Goal: Information Seeking & Learning: Learn about a topic

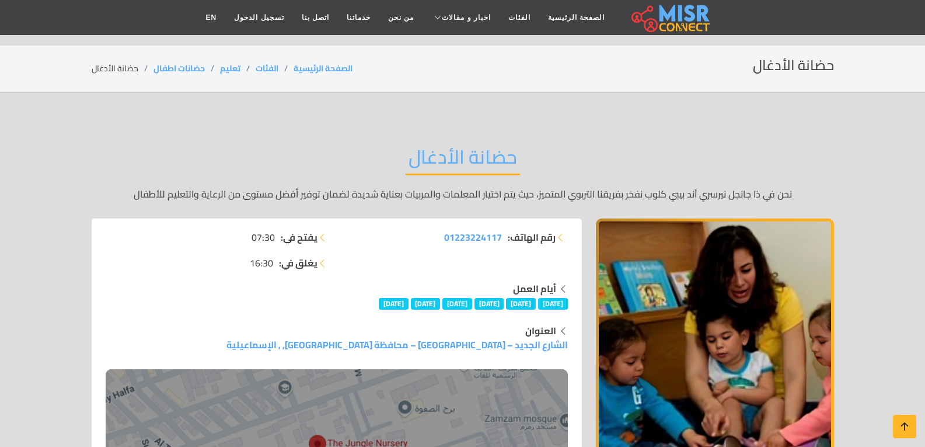
scroll to position [144, 0]
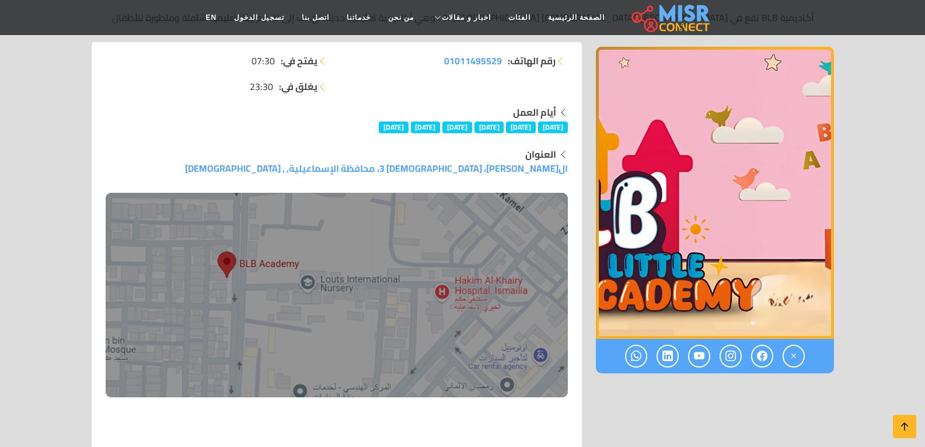
scroll to position [172, 0]
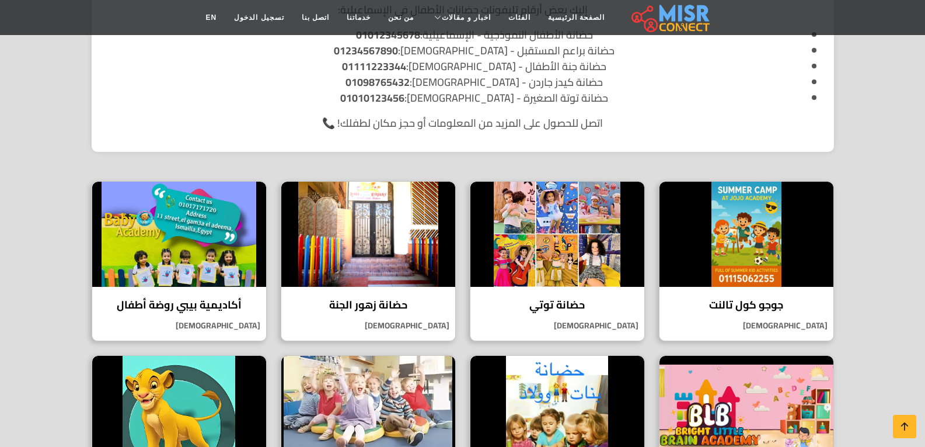
scroll to position [263, 0]
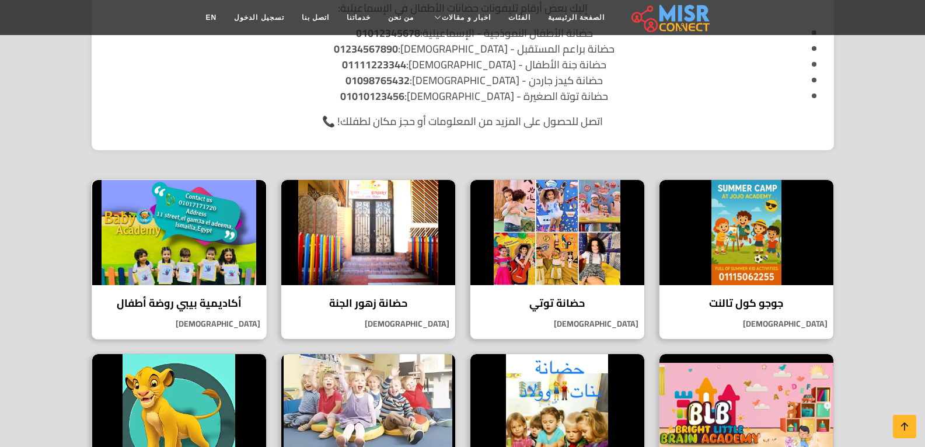
click at [151, 224] on img at bounding box center [179, 232] width 174 height 105
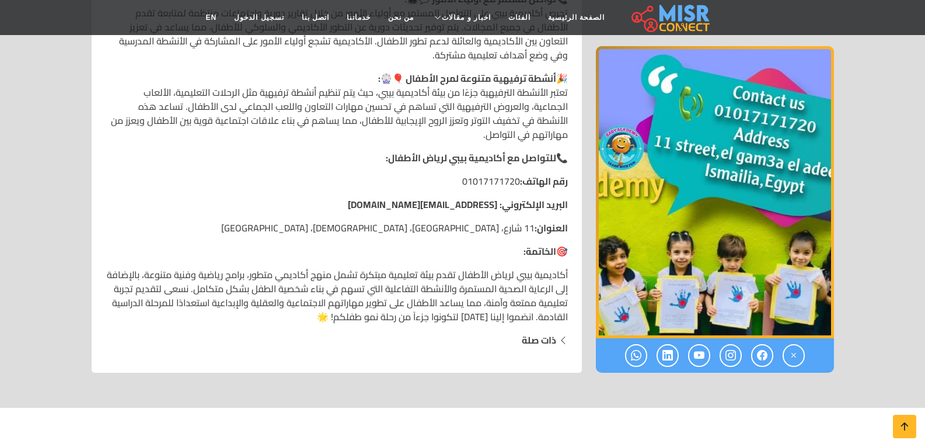
scroll to position [1460, 0]
